Goal: Information Seeking & Learning: Learn about a topic

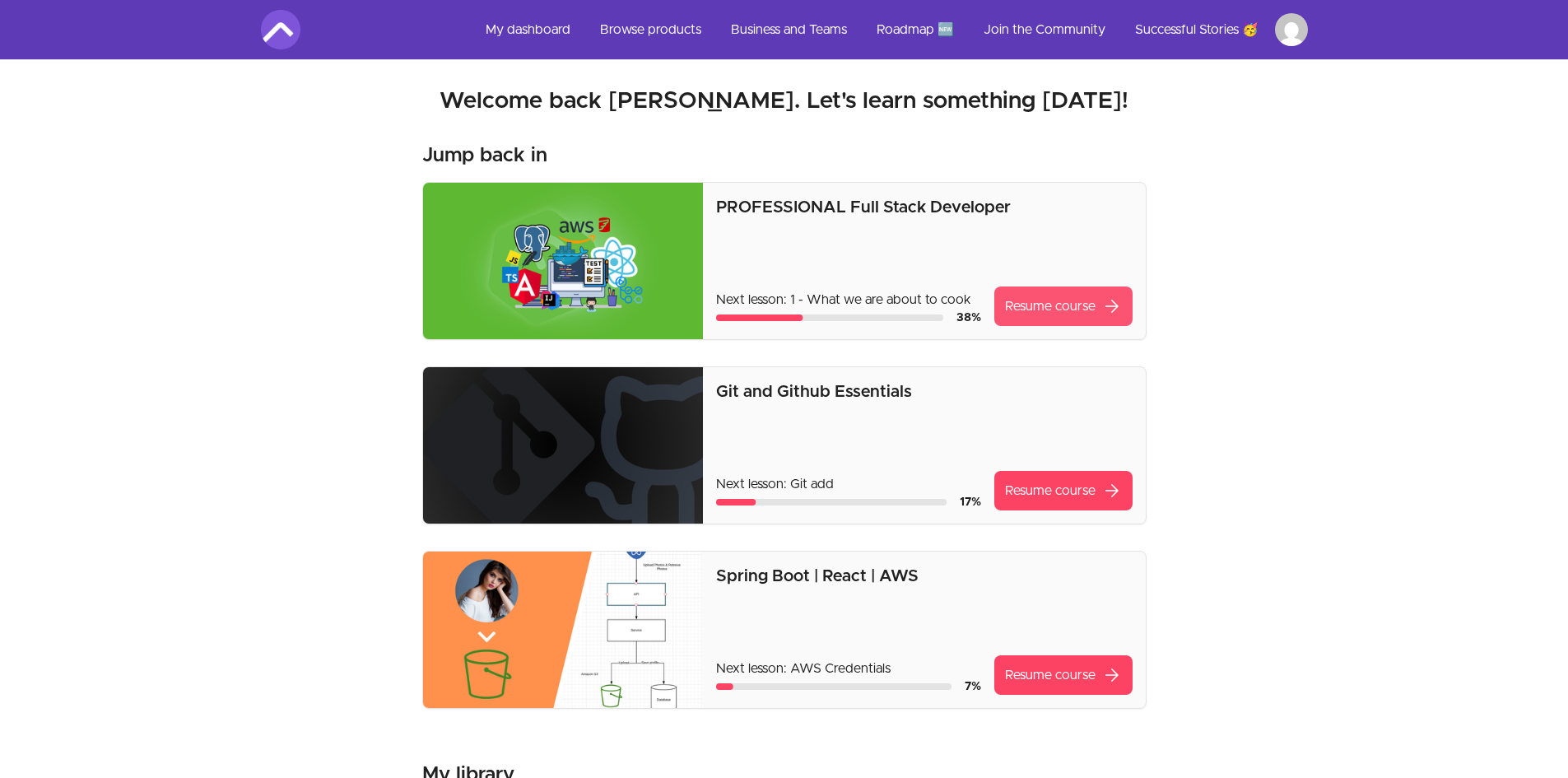
click at [1081, 304] on link "Resume course arrow_forward" at bounding box center [1063, 306] width 139 height 40
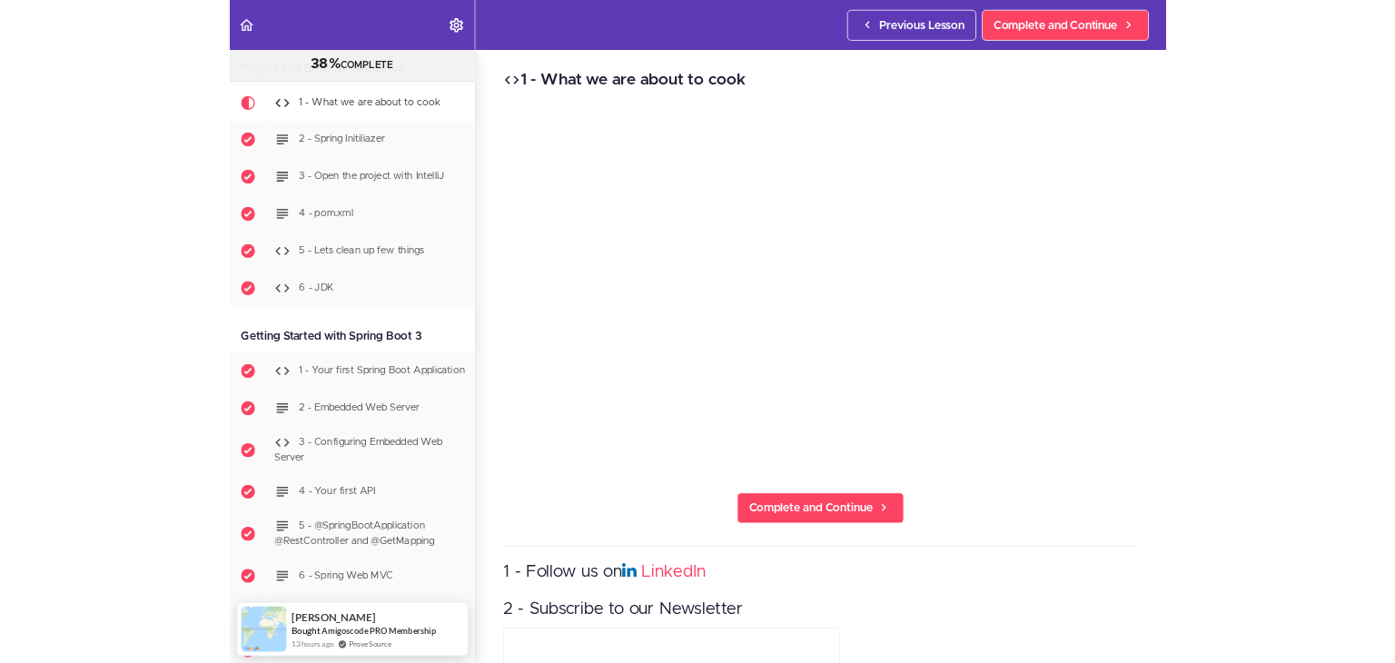
scroll to position [1008, 0]
